Goal: Information Seeking & Learning: Learn about a topic

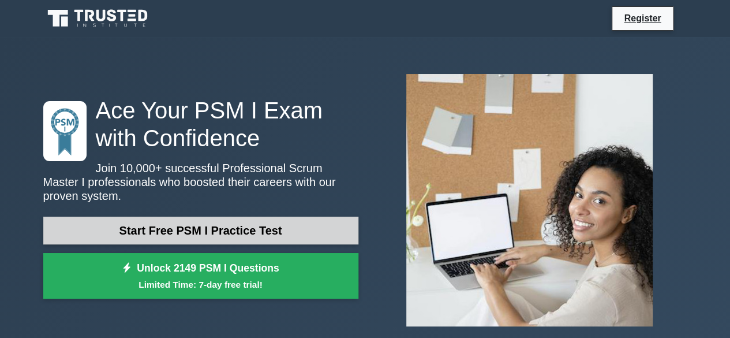
click at [278, 226] on link "Start Free PSM I Practice Test" at bounding box center [200, 230] width 315 height 28
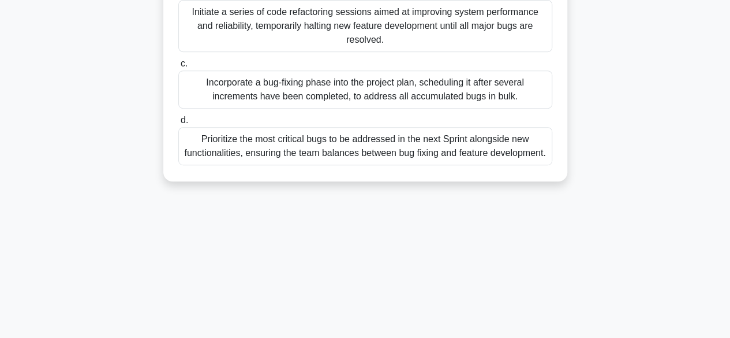
scroll to position [173, 0]
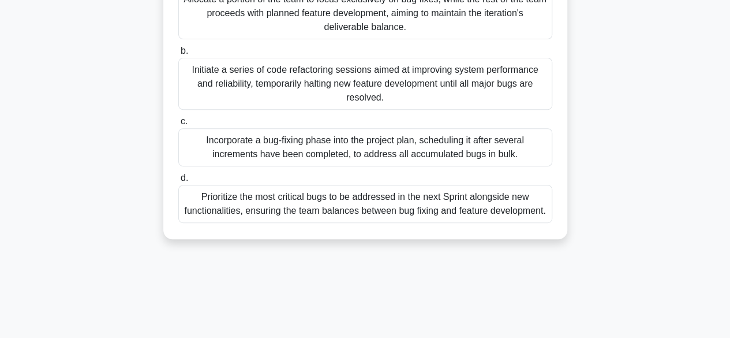
click at [351, 67] on div "Initiate a series of code refactoring sessions aimed at improving system perfor…" at bounding box center [365, 84] width 374 height 52
click at [178, 55] on input "b. Initiate a series of code refactoring sessions aimed at improving system per…" at bounding box center [178, 51] width 0 height 8
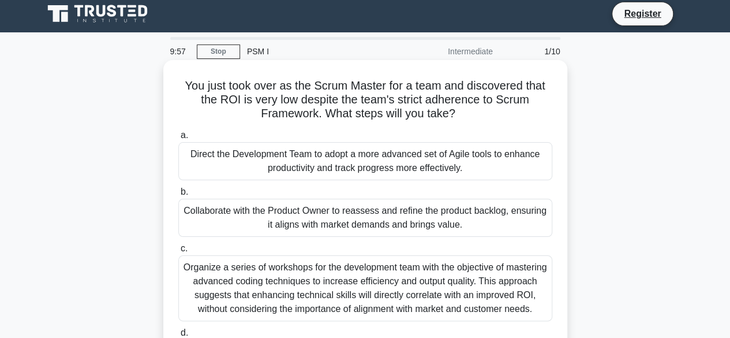
scroll to position [0, 0]
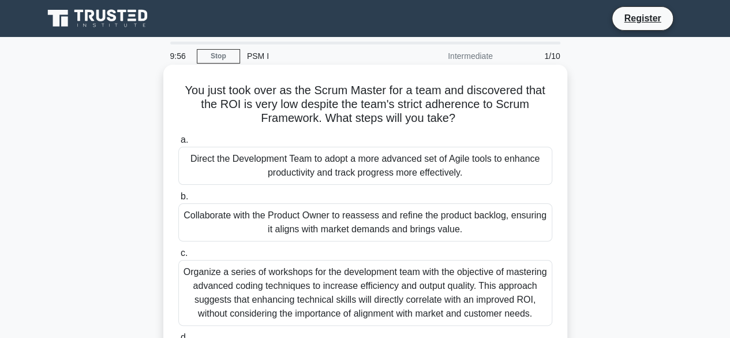
click at [323, 198] on label "b. Collaborate with the Product Owner to reassess and refine the product backlo…" at bounding box center [365, 215] width 374 height 52
click at [178, 198] on input "b. Collaborate with the Product Owner to reassess and refine the product backlo…" at bounding box center [178, 197] width 0 height 8
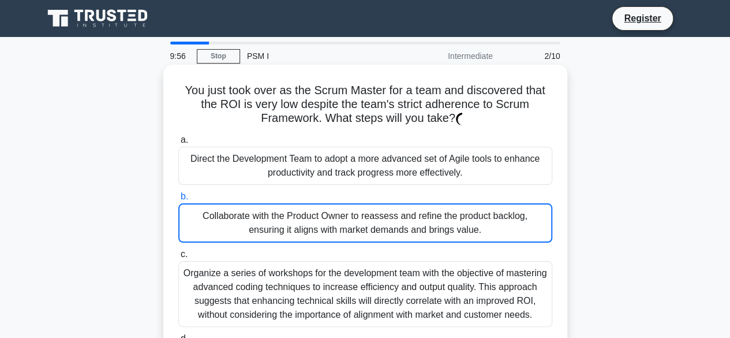
drag, startPoint x: 321, startPoint y: 218, endPoint x: 320, endPoint y: 234, distance: 15.6
click at [320, 229] on div "Collaborate with the Product Owner to reassess and refine the product backlog, …" at bounding box center [365, 222] width 374 height 39
click at [312, 273] on div "Organize a series of workshops for the development team with the objective of m…" at bounding box center [365, 294] width 374 height 66
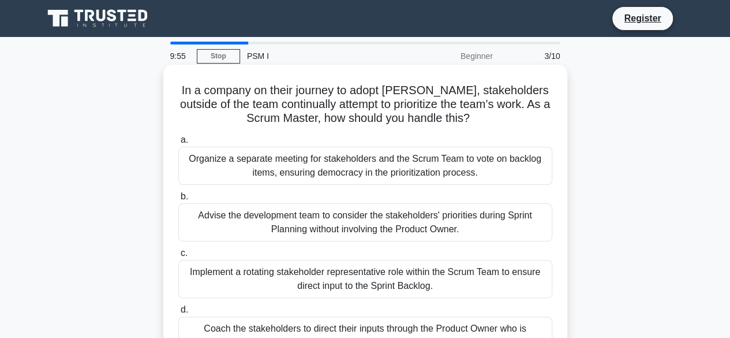
drag, startPoint x: 312, startPoint y: 273, endPoint x: 311, endPoint y: 246, distance: 27.2
click at [311, 269] on div "Implement a rotating stakeholder representative role within the Scrum Team to e…" at bounding box center [365, 279] width 374 height 38
click at [178, 257] on input "c. Implement a rotating stakeholder representative role within the Scrum Team t…" at bounding box center [178, 253] width 0 height 8
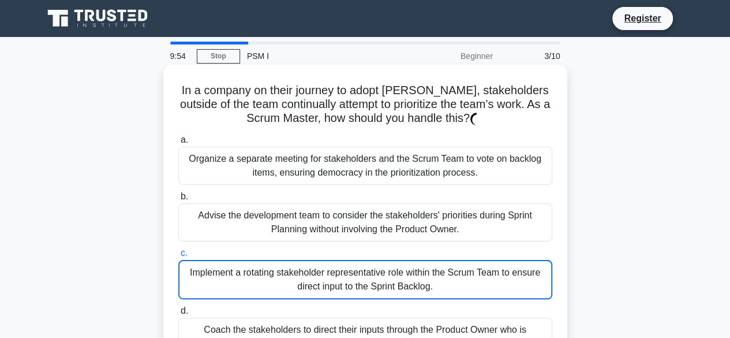
drag, startPoint x: 311, startPoint y: 246, endPoint x: 317, endPoint y: 208, distance: 38.0
click at [311, 242] on div "a. Organize a separate meeting for stakeholders and the Scrum Team to vote on b…" at bounding box center [365, 243] width 388 height 227
click at [346, 138] on label "a. Organize a separate meeting for stakeholders and the Scrum Team to vote on b…" at bounding box center [365, 159] width 374 height 52
click at [178, 138] on input "a. Organize a separate meeting for stakeholders and the Scrum Team to vote on b…" at bounding box center [178, 140] width 0 height 8
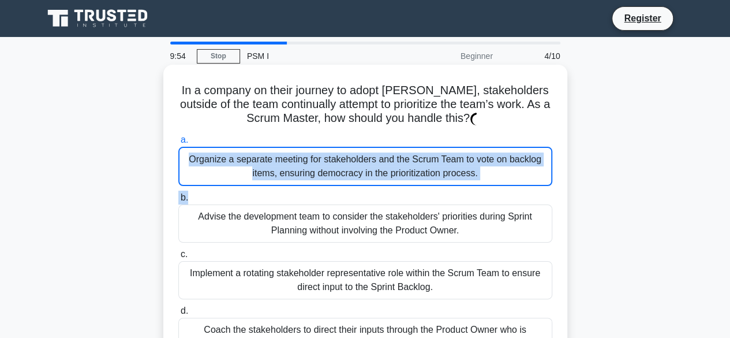
drag, startPoint x: 346, startPoint y: 148, endPoint x: 346, endPoint y: 200, distance: 51.4
click at [346, 200] on div "a. Organize a separate meeting for stakeholders and the Scrum Team to vote on b…" at bounding box center [365, 243] width 388 height 227
drag, startPoint x: 337, startPoint y: 249, endPoint x: 315, endPoint y: 313, distance: 68.3
click at [333, 270] on div "a. Organize a separate meeting for stakeholders and the Scrum Team to vote on b…" at bounding box center [365, 243] width 388 height 227
drag, startPoint x: 315, startPoint y: 313, endPoint x: 315, endPoint y: 323, distance: 9.2
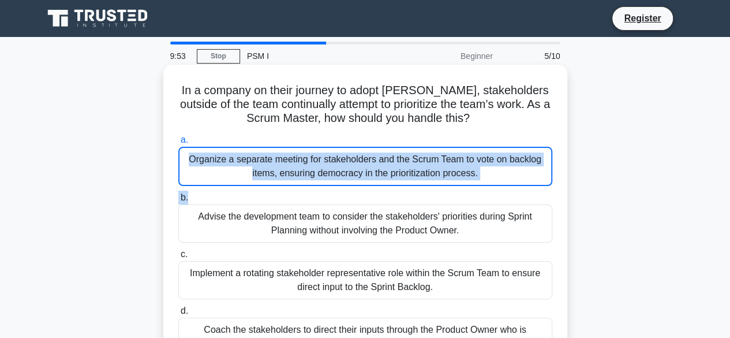
click at [315, 323] on label "d. Coach the stakeholders to direct their inputs through the Product Owner who …" at bounding box center [365, 330] width 374 height 52
